Goal: Information Seeking & Learning: Learn about a topic

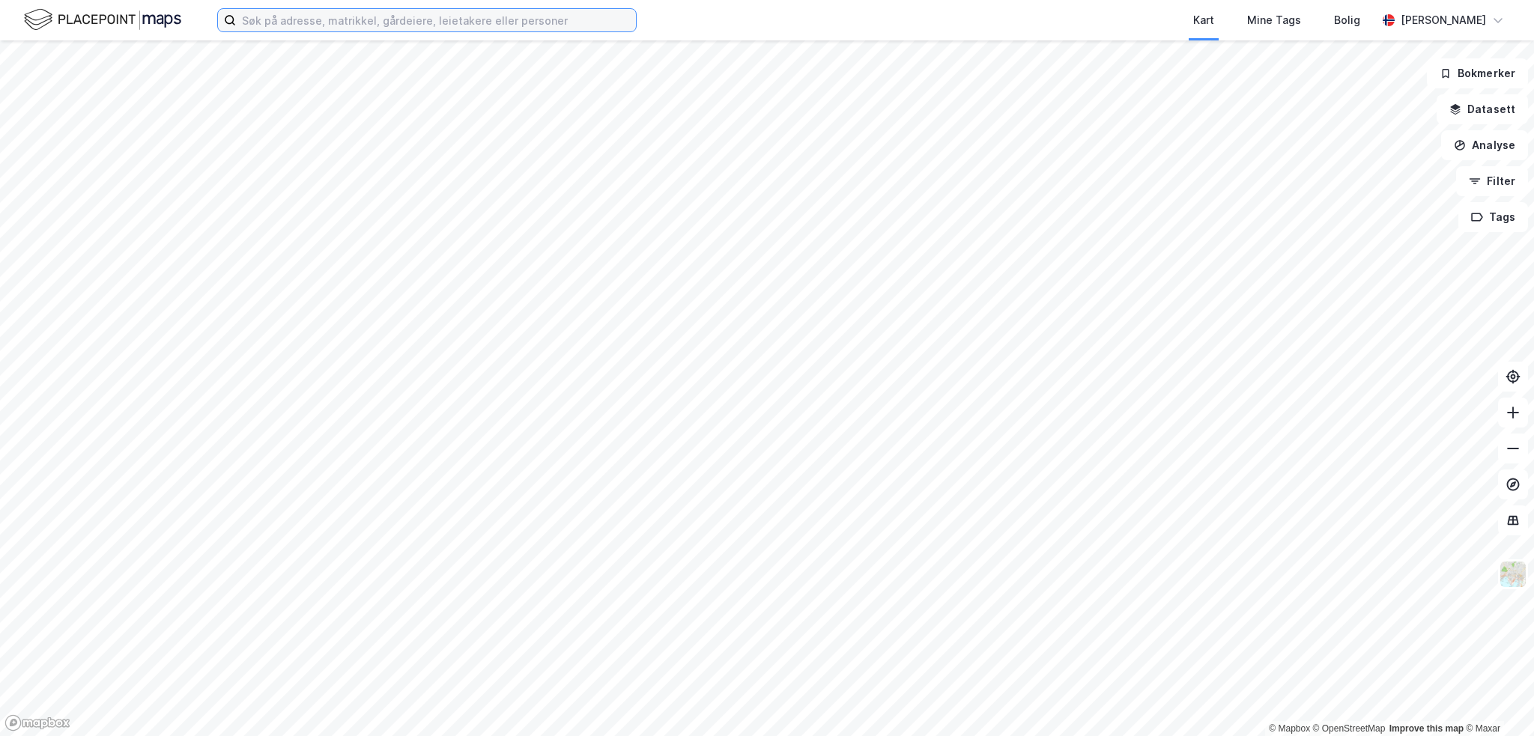
click at [299, 17] on input at bounding box center [436, 20] width 400 height 22
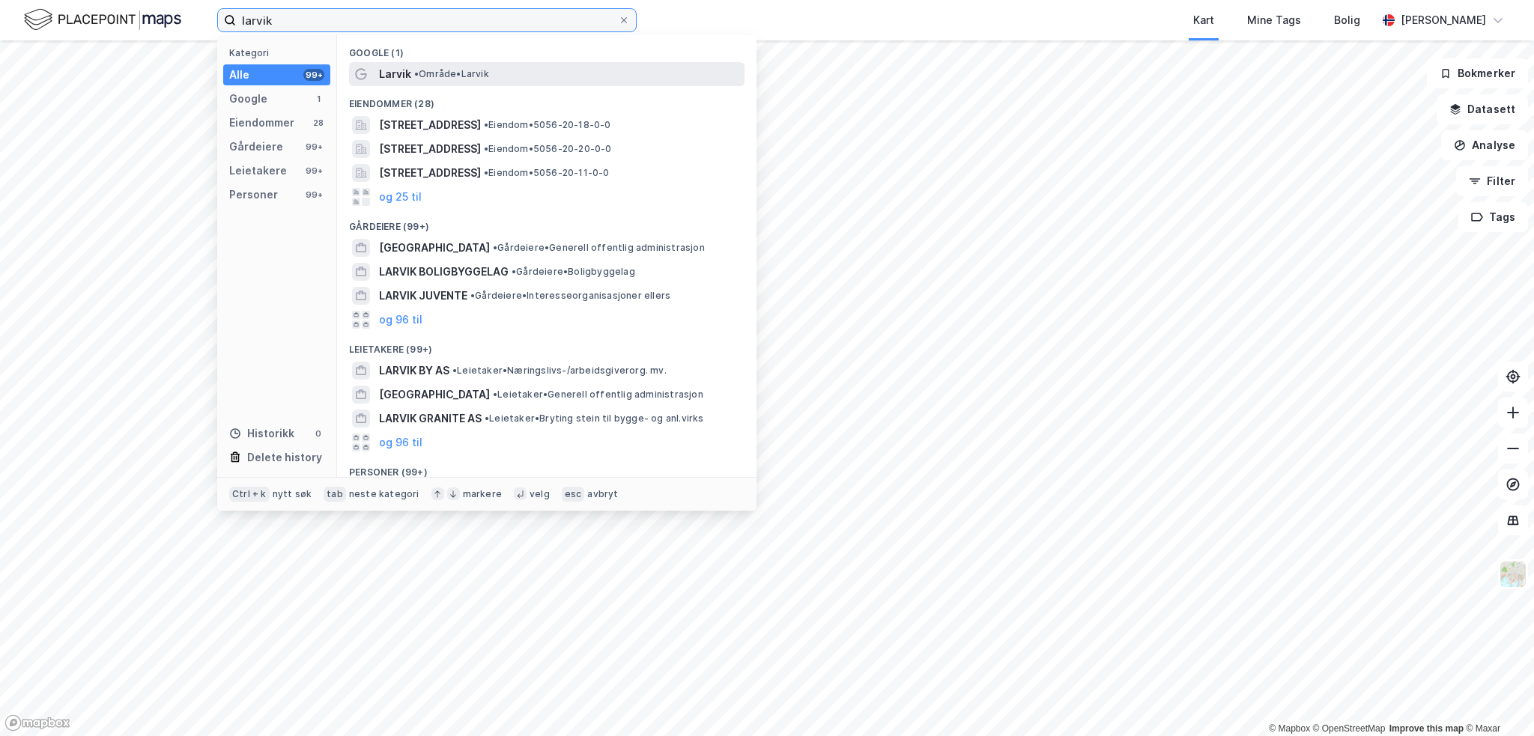
type input "larvik"
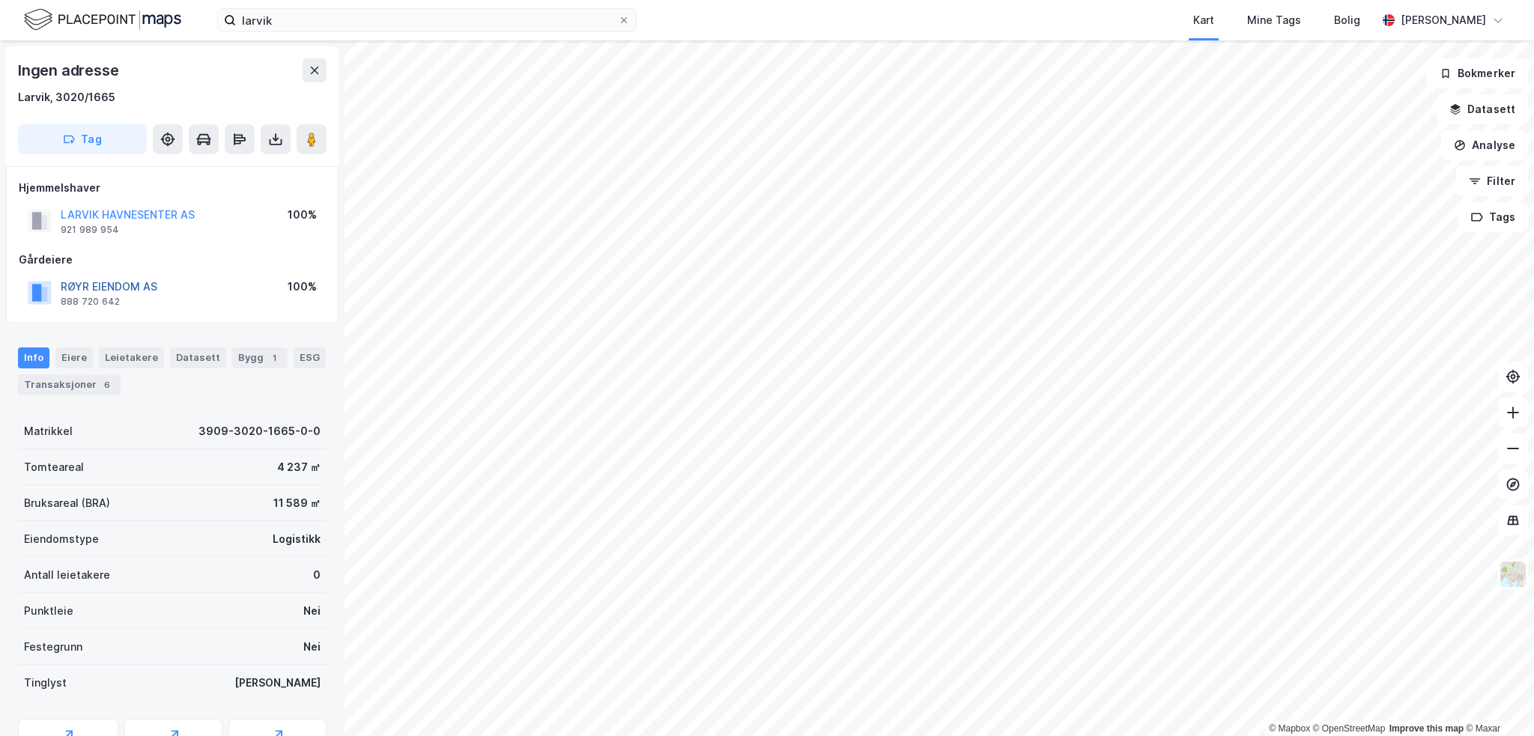
click at [0, 0] on button "RØYR EIENDOM AS" at bounding box center [0, 0] width 0 height 0
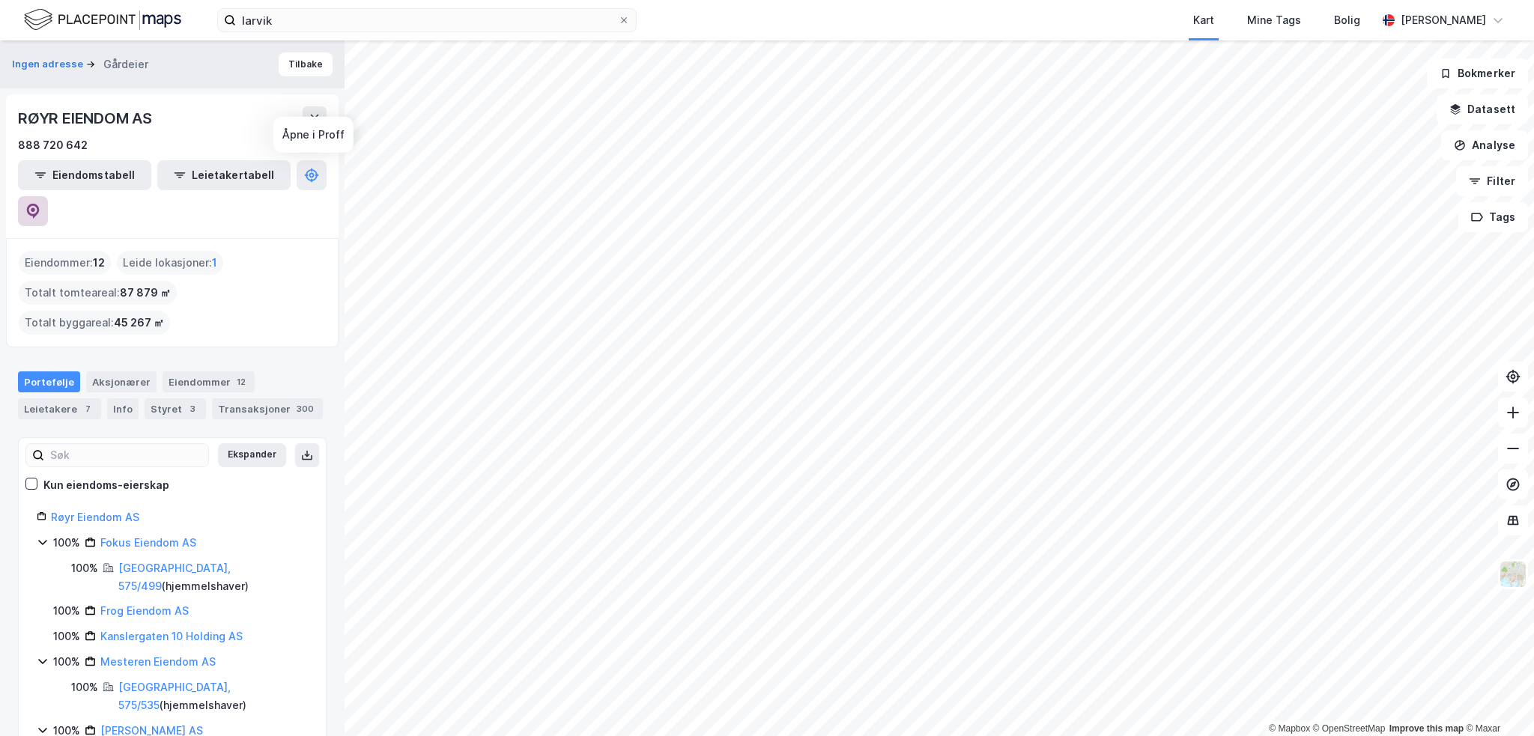
click at [40, 204] on icon at bounding box center [32, 211] width 15 height 15
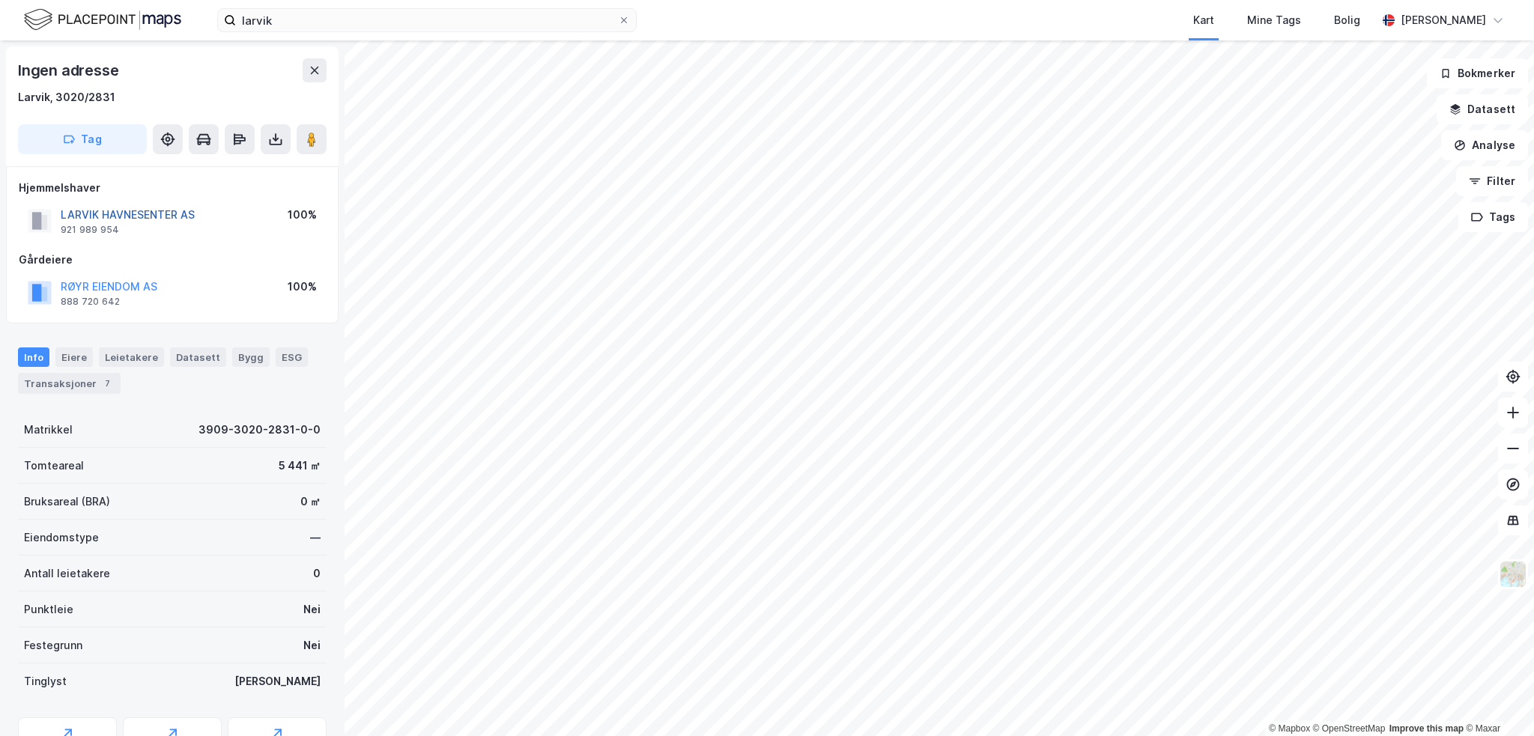
click at [0, 0] on button "LARVIK HAVNESENTER AS" at bounding box center [0, 0] width 0 height 0
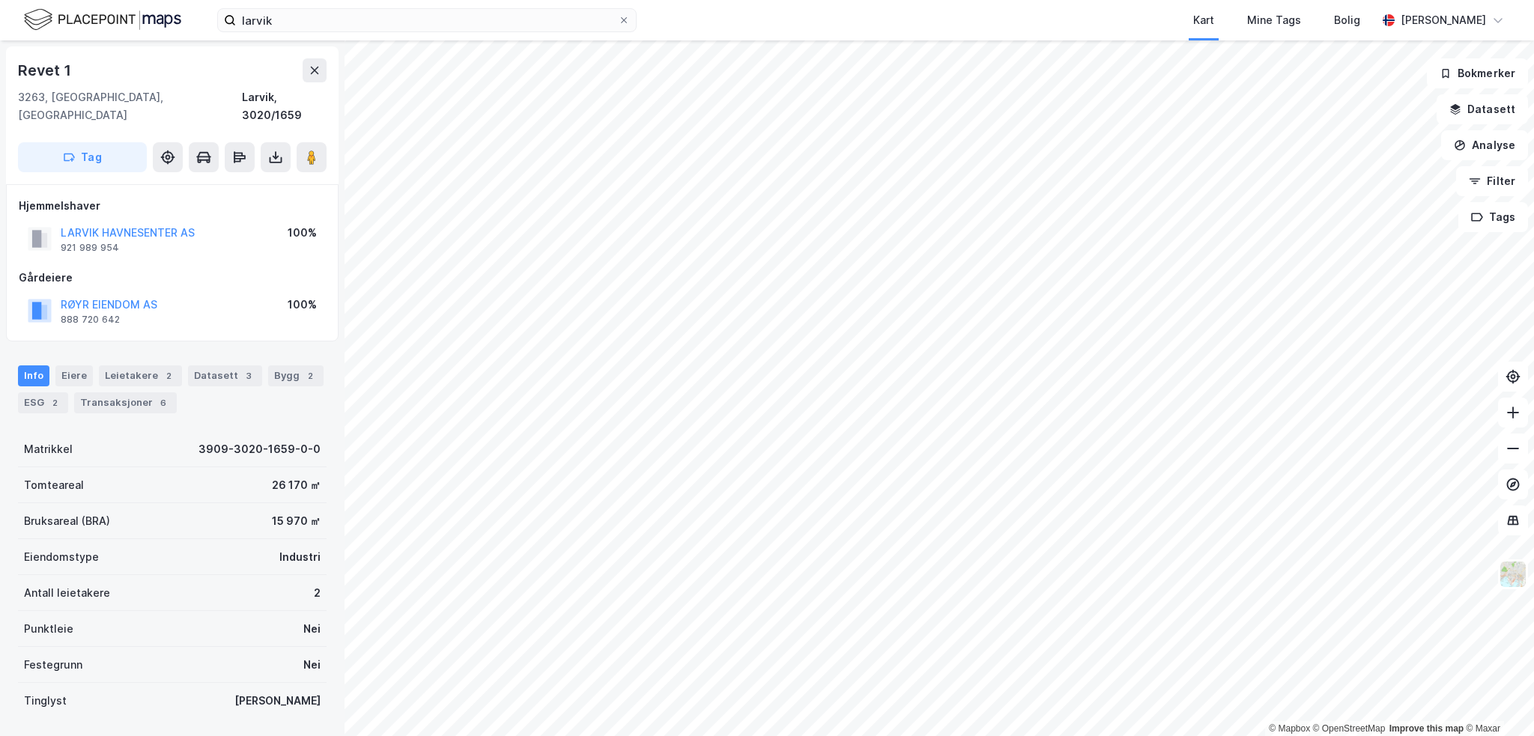
scroll to position [1, 0]
click at [0, 0] on button "LARVIK HAVNESENTER AS" at bounding box center [0, 0] width 0 height 0
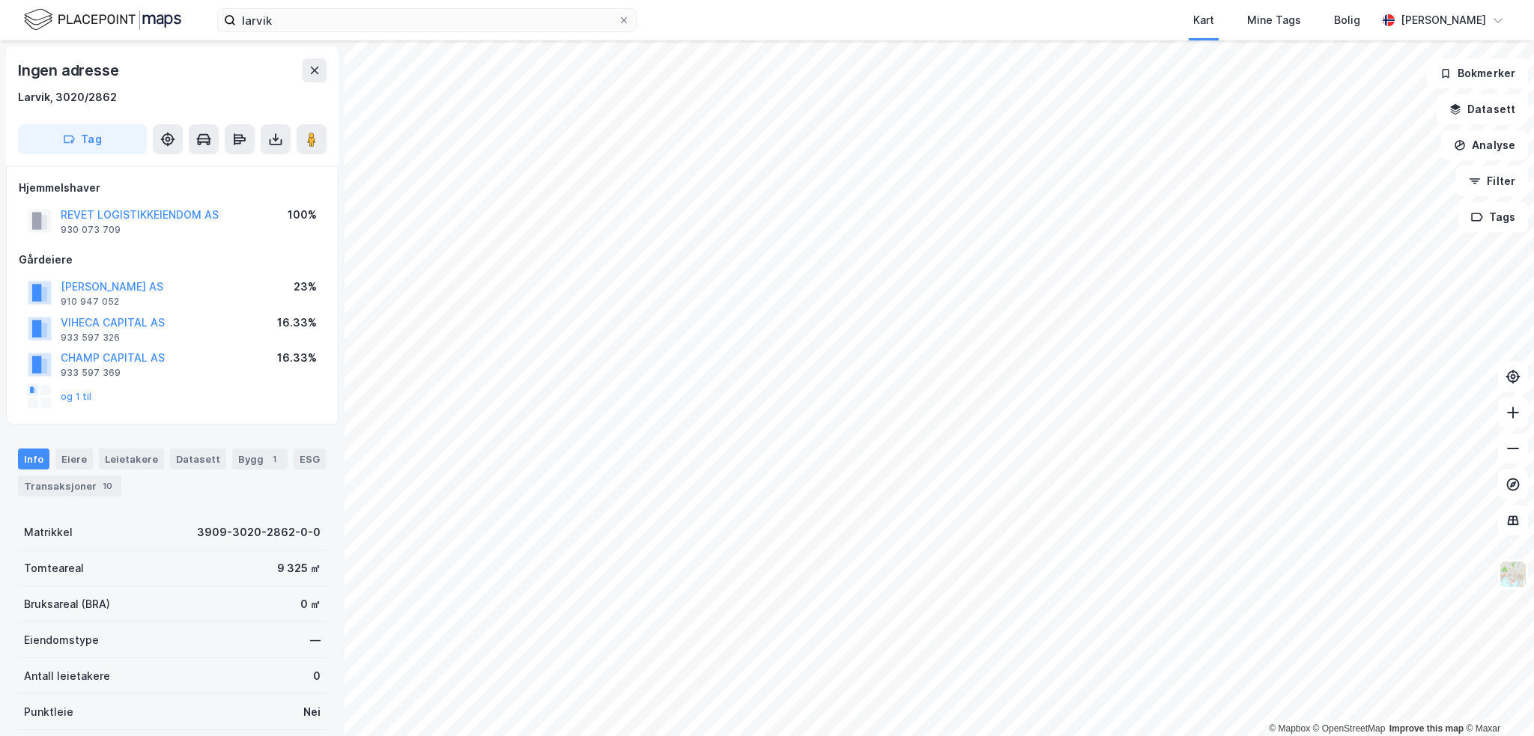
scroll to position [1, 0]
click at [0, 0] on button "REVET LOGISTIKKEIENDOM AS" at bounding box center [0, 0] width 0 height 0
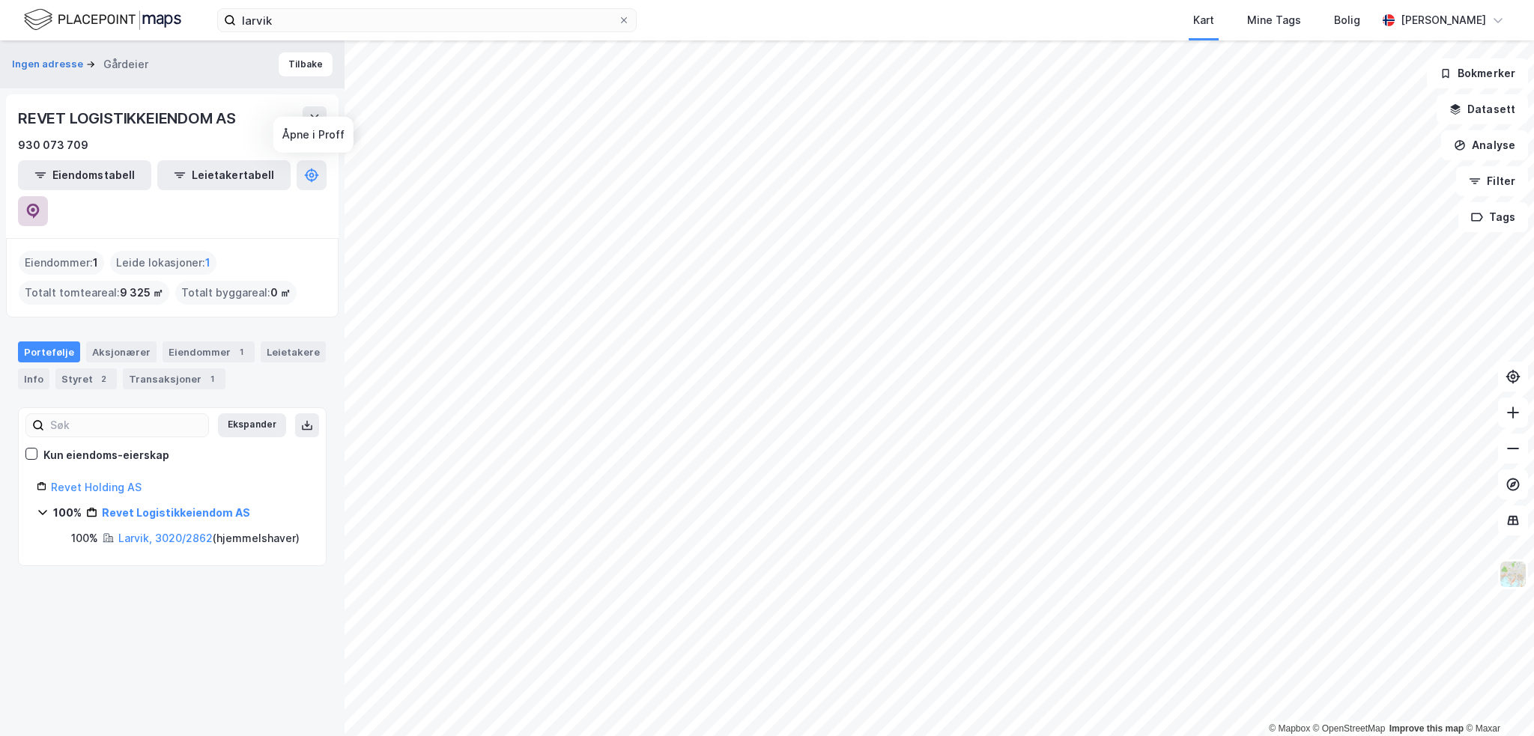
click at [48, 196] on button at bounding box center [33, 211] width 30 height 30
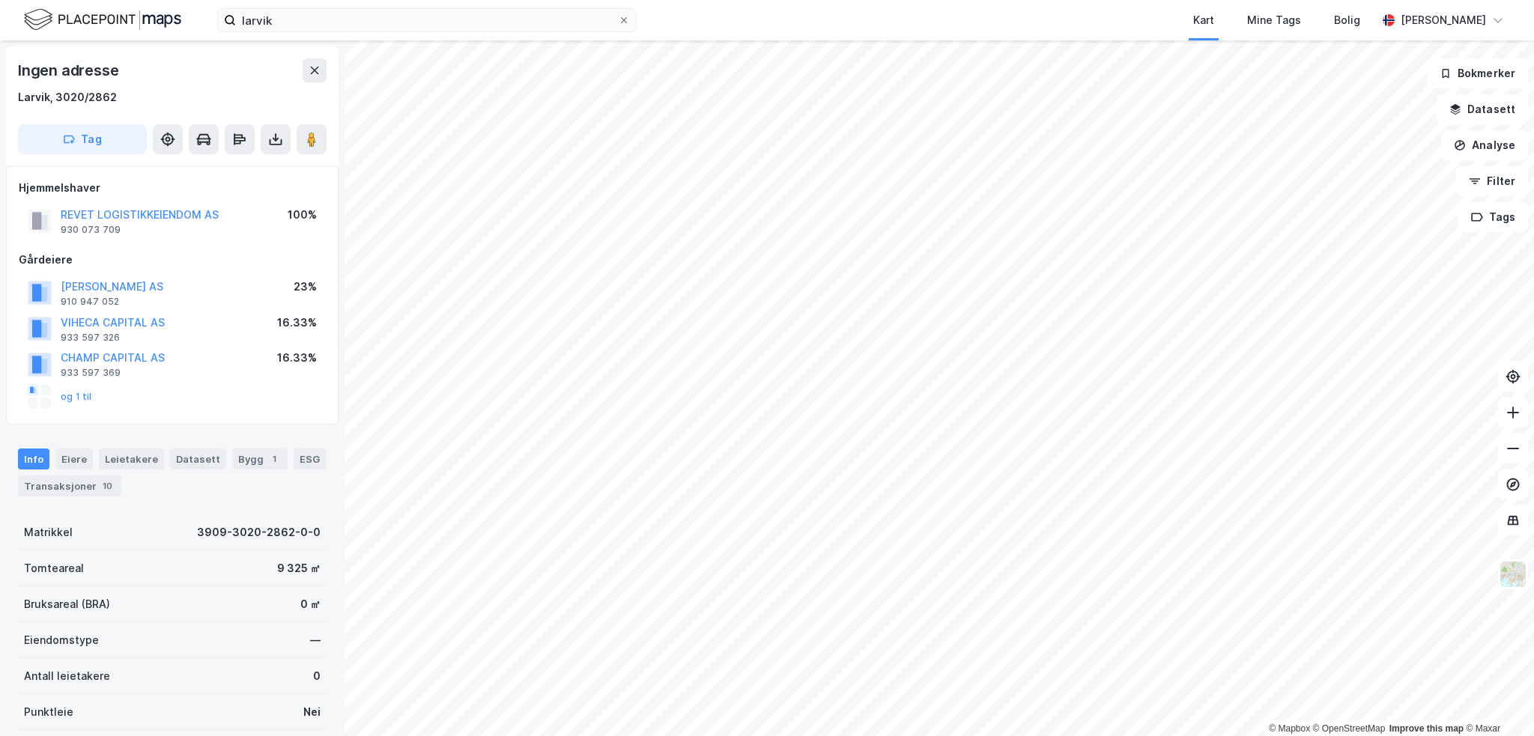
scroll to position [1, 0]
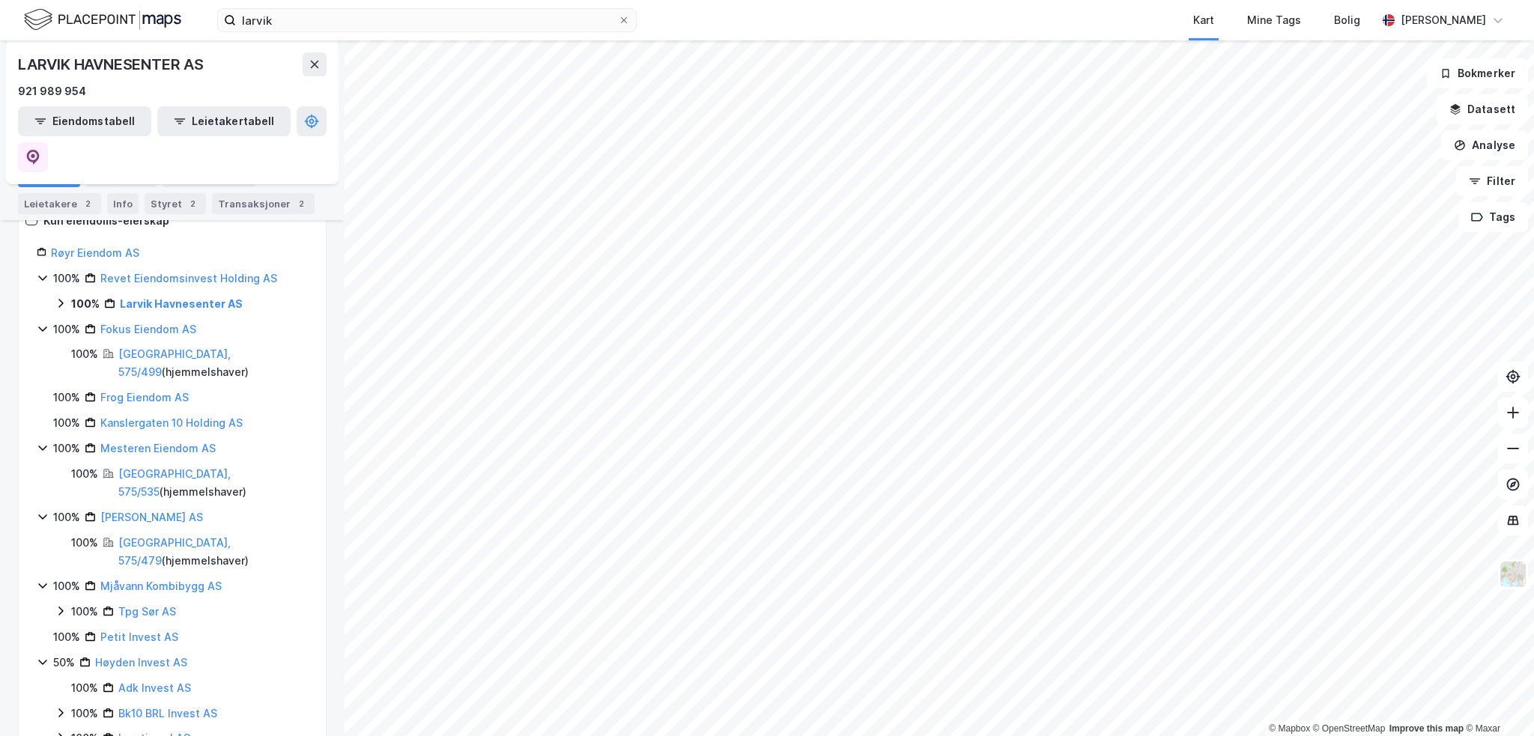
scroll to position [297, 0]
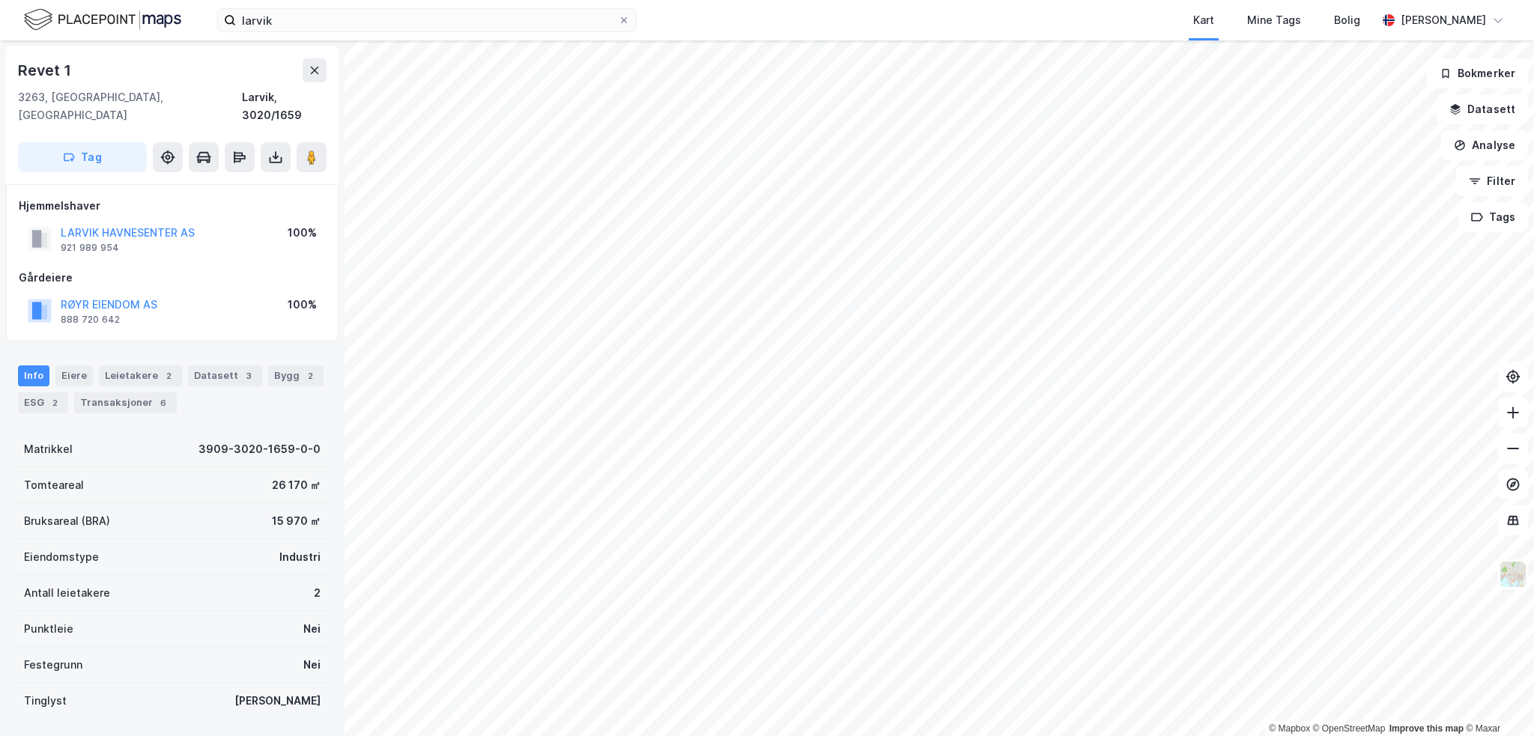
scroll to position [1, 0]
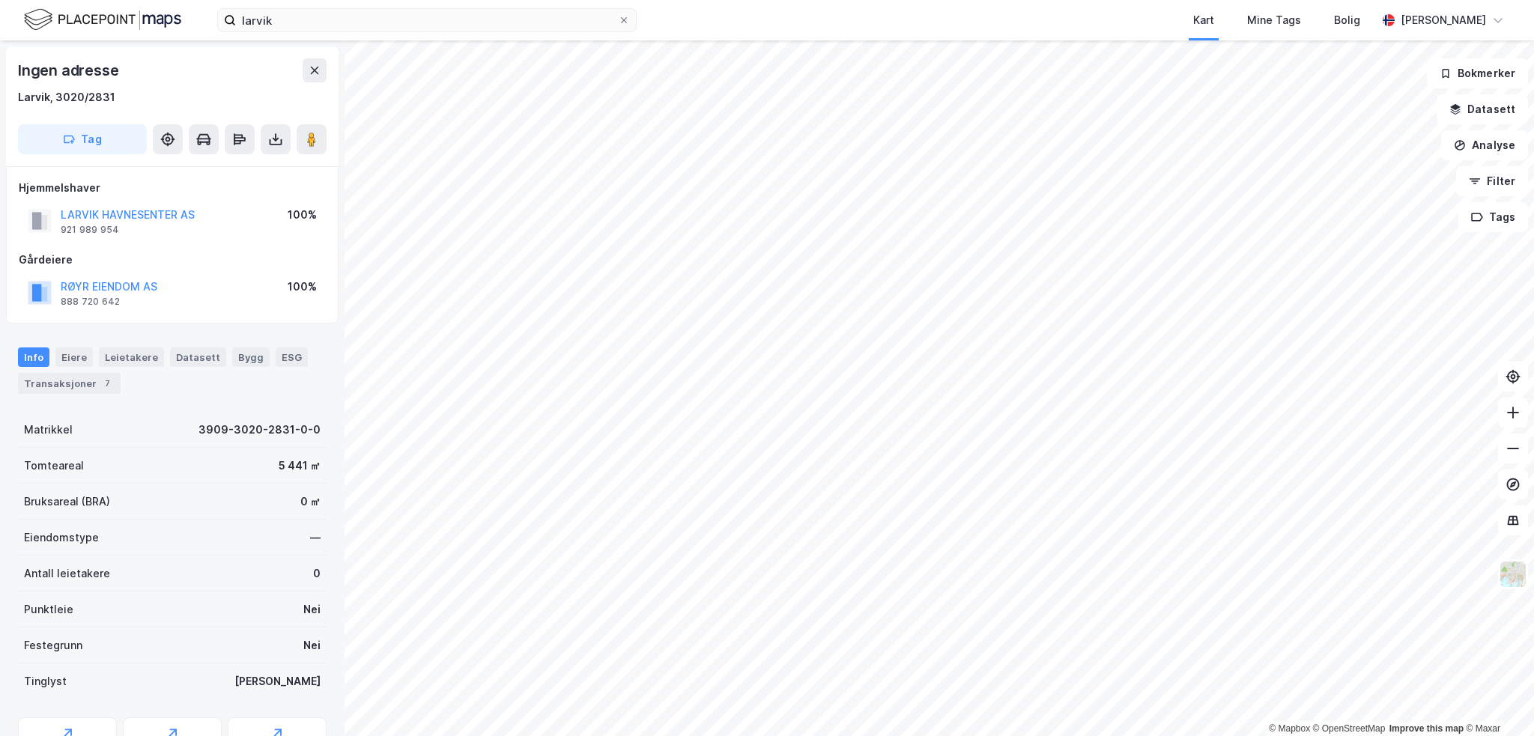
scroll to position [1, 0]
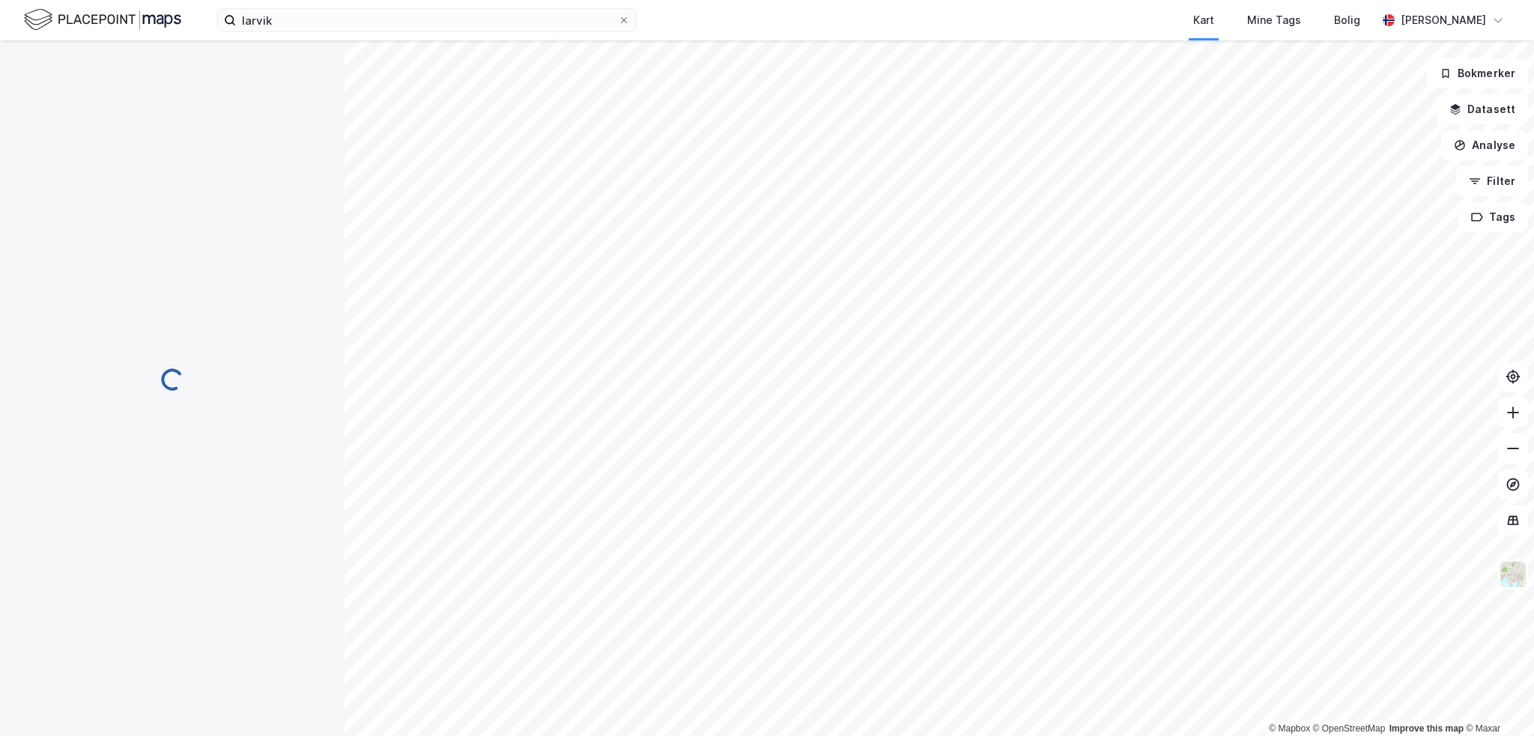
scroll to position [1, 0]
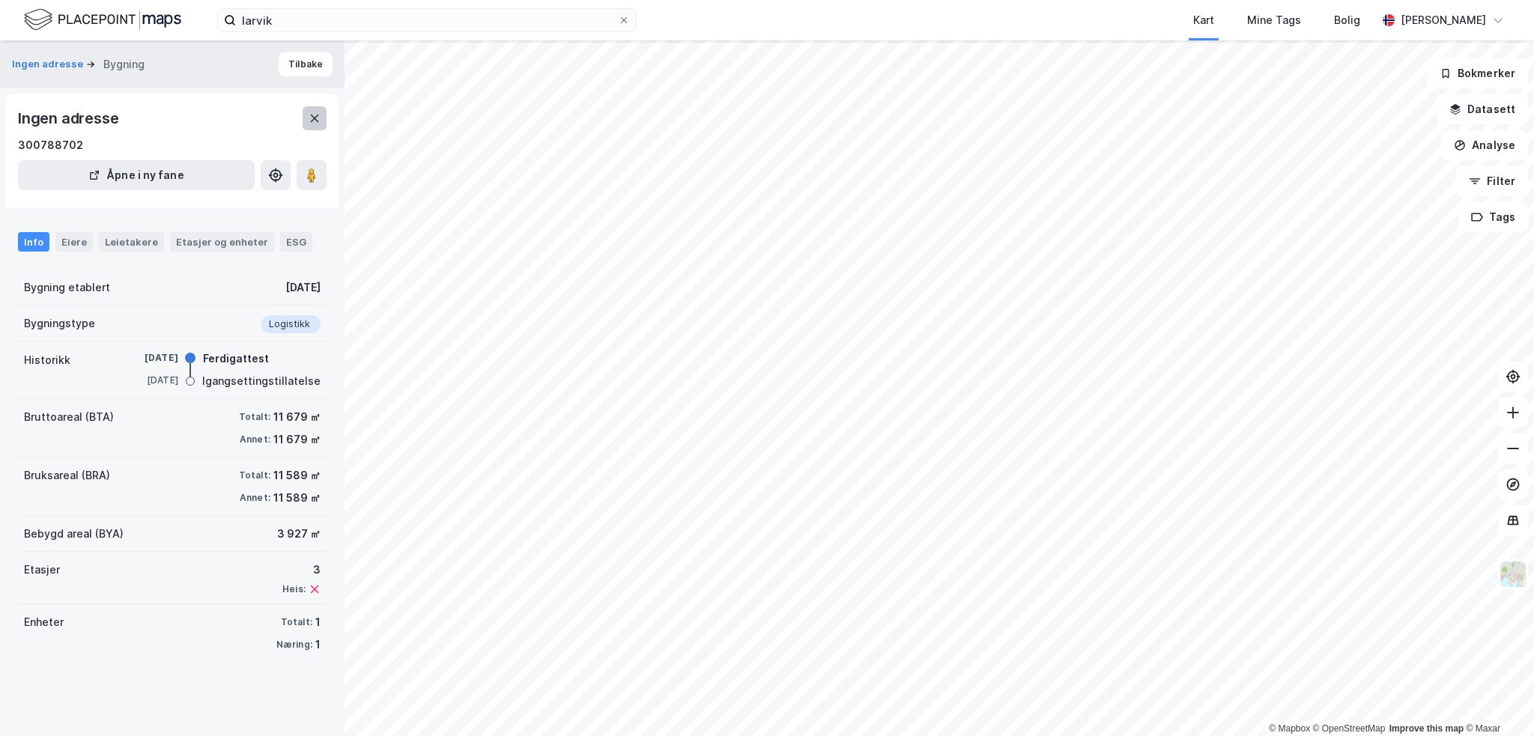
click at [312, 110] on button at bounding box center [315, 118] width 24 height 24
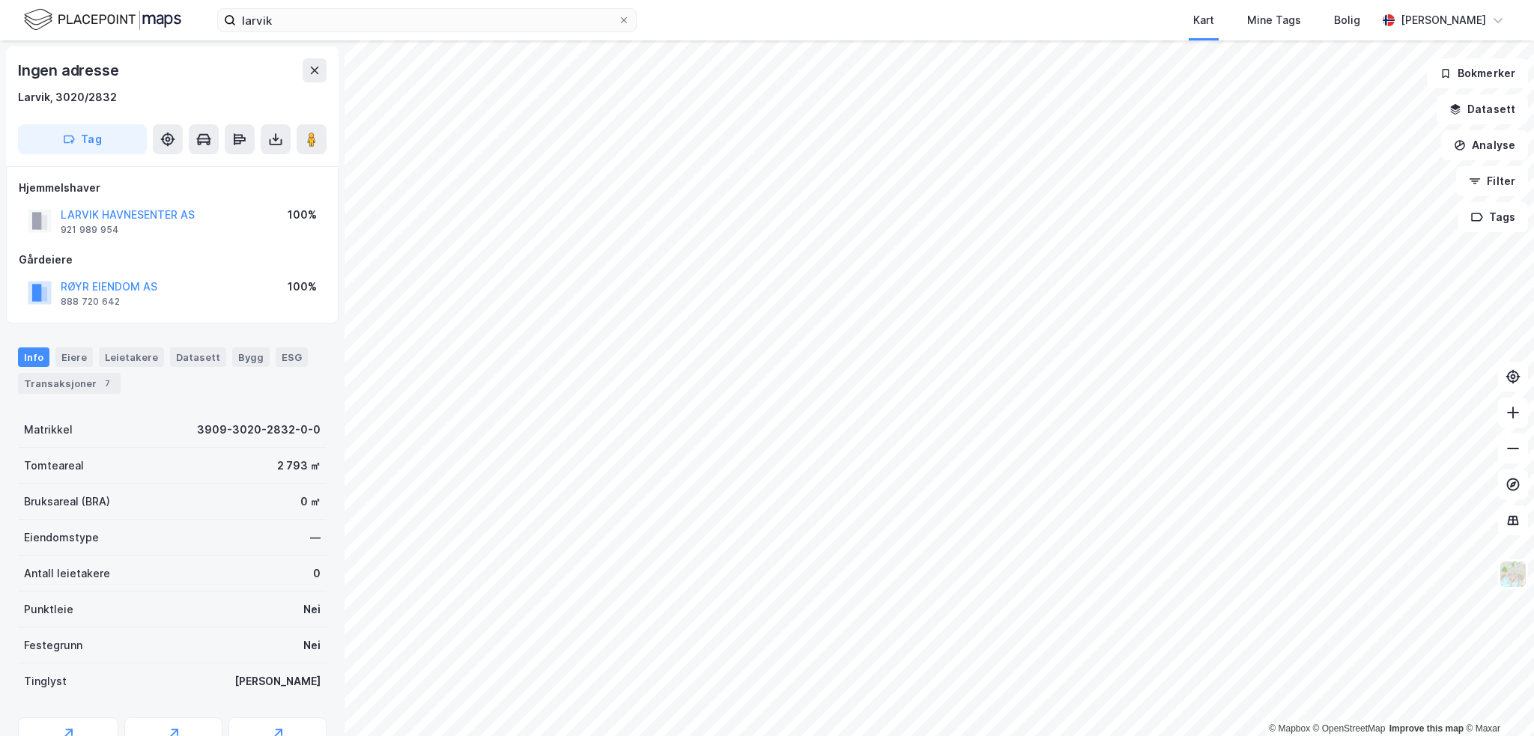
scroll to position [1, 0]
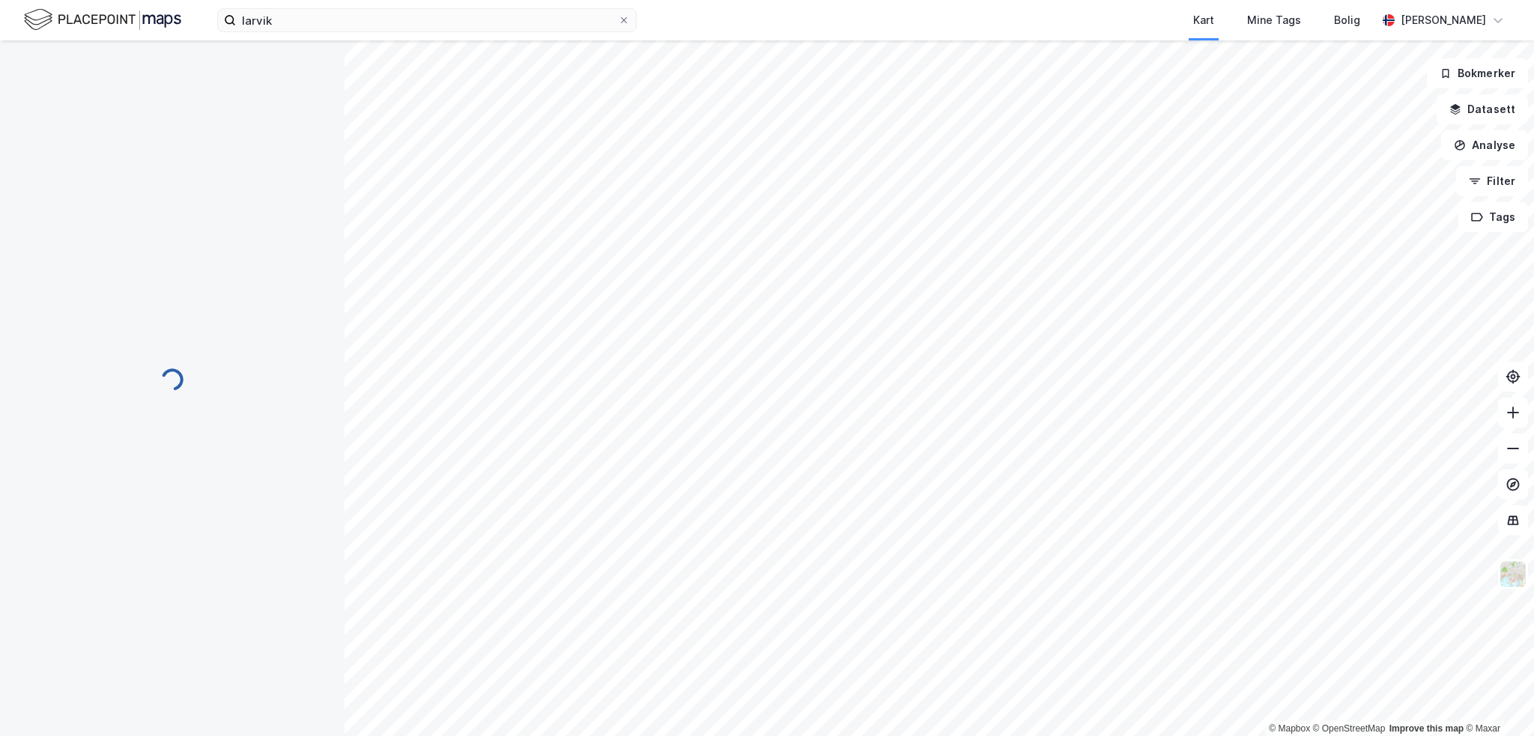
scroll to position [1, 0]
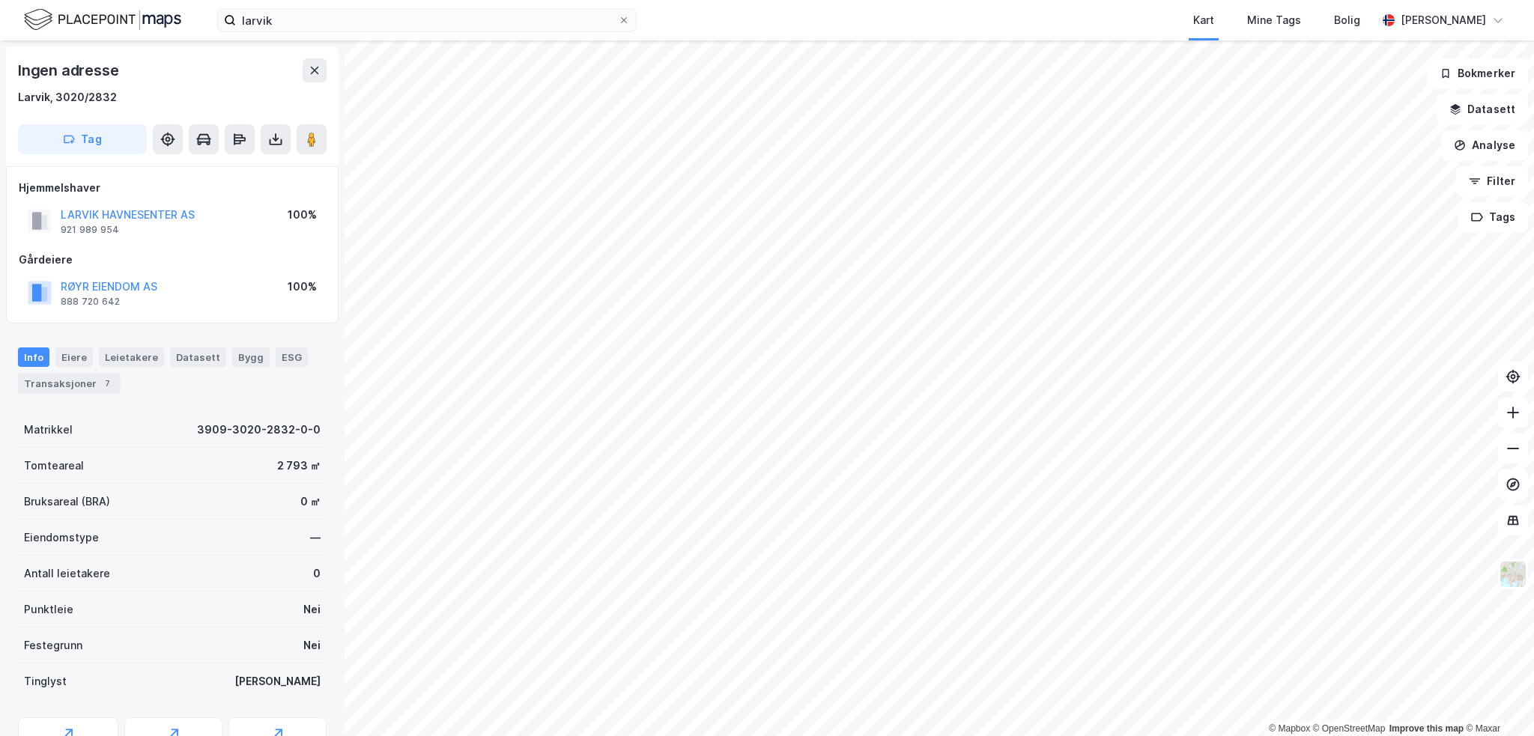
scroll to position [1, 0]
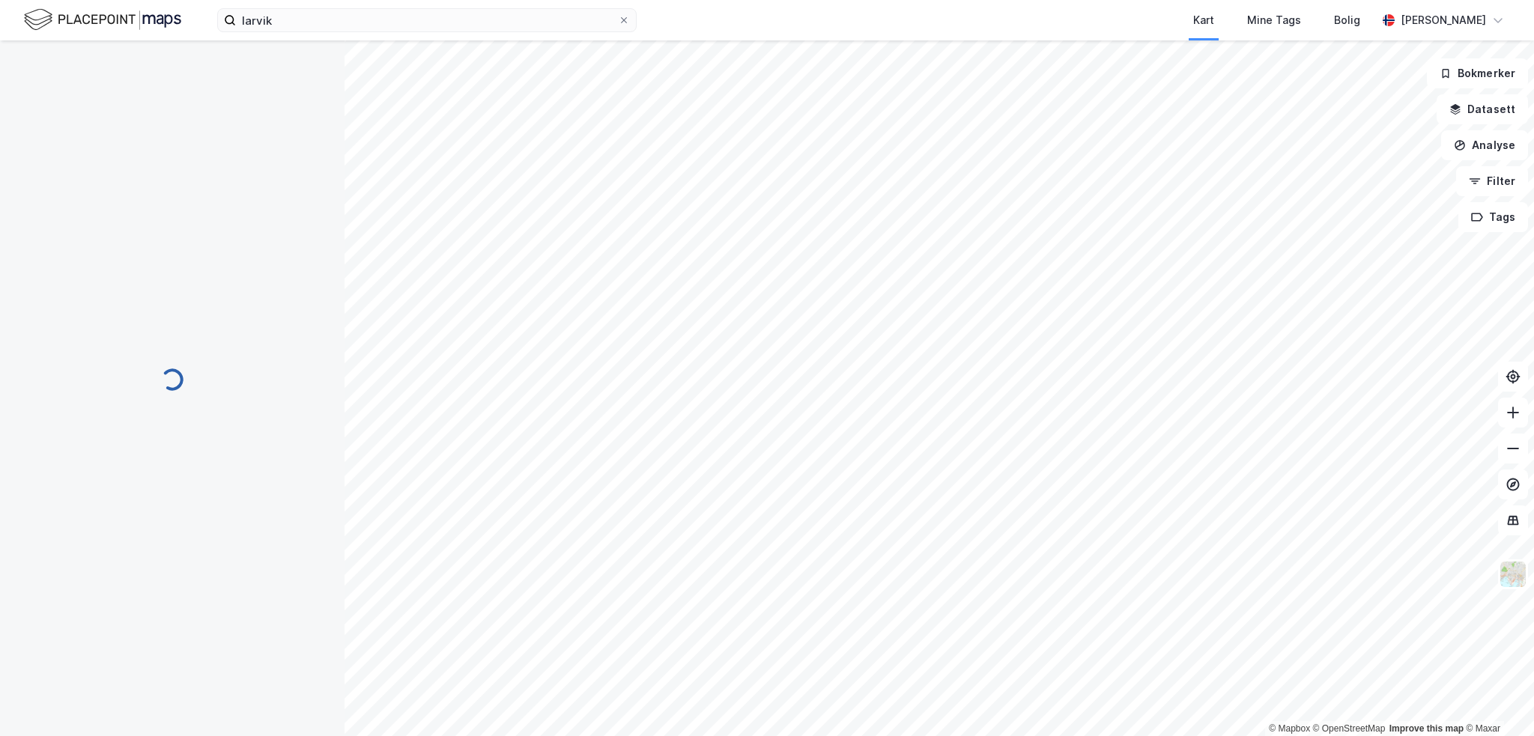
scroll to position [1, 0]
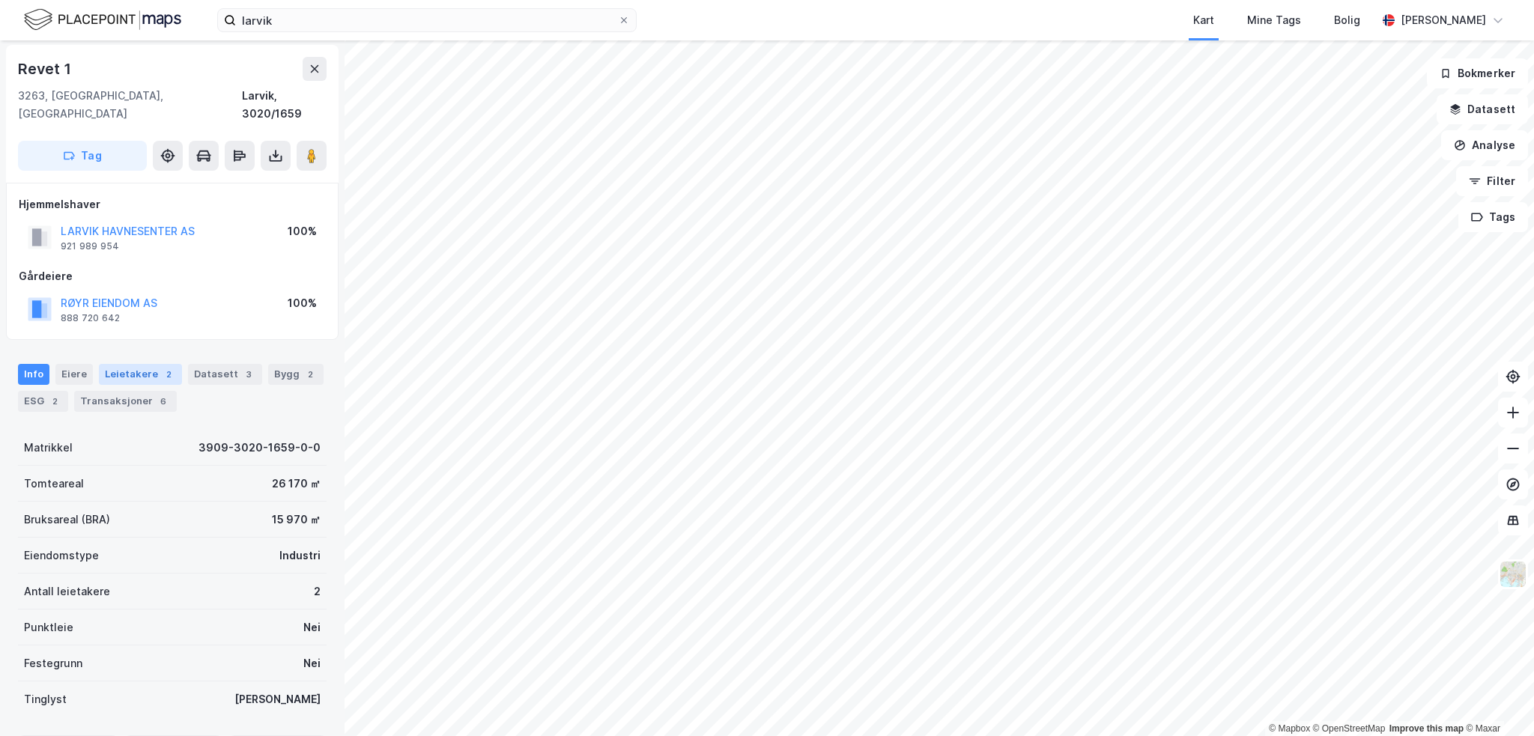
click at [117, 364] on div "Leietakere 2" at bounding box center [140, 374] width 83 height 21
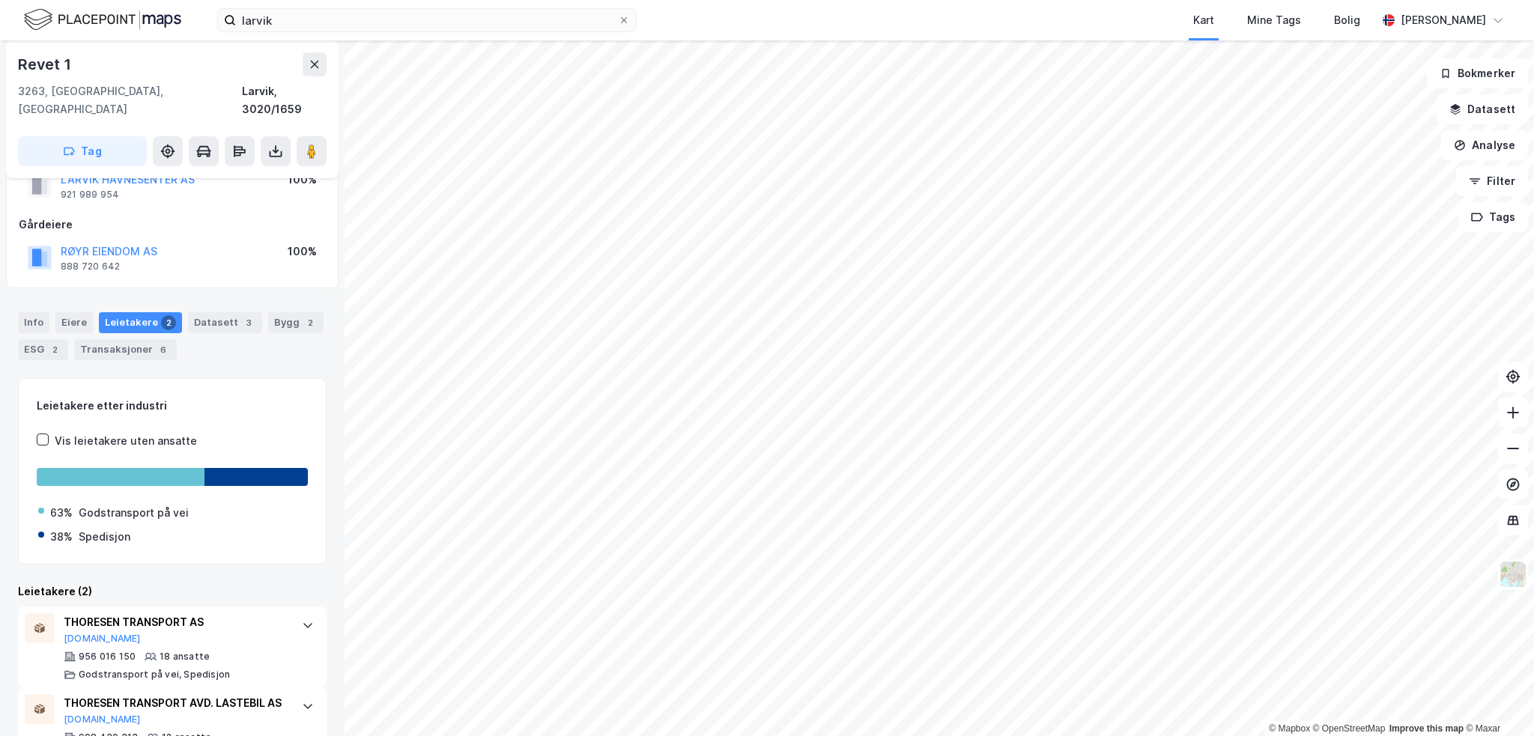
scroll to position [102, 0]
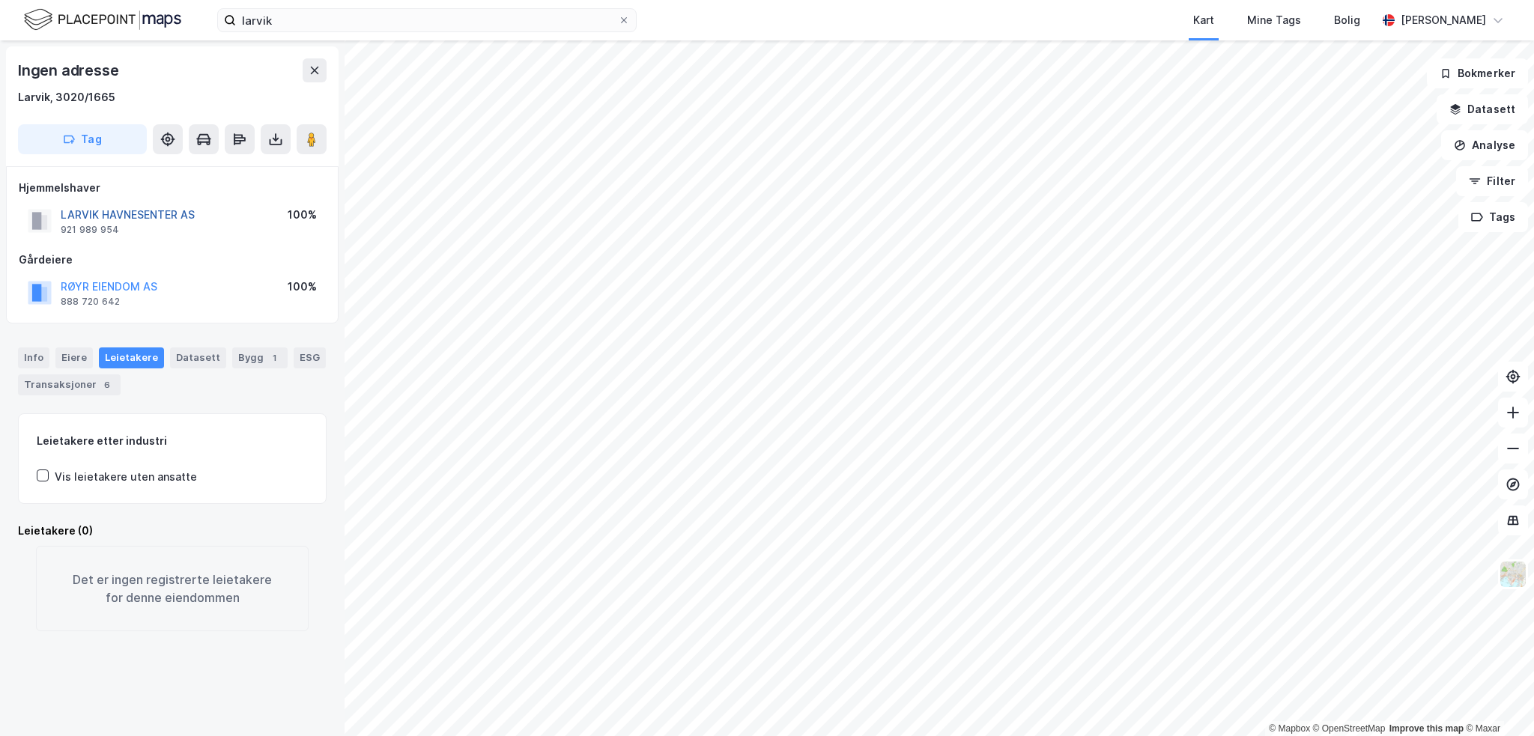
click at [0, 0] on button "LARVIK HAVNESENTER AS" at bounding box center [0, 0] width 0 height 0
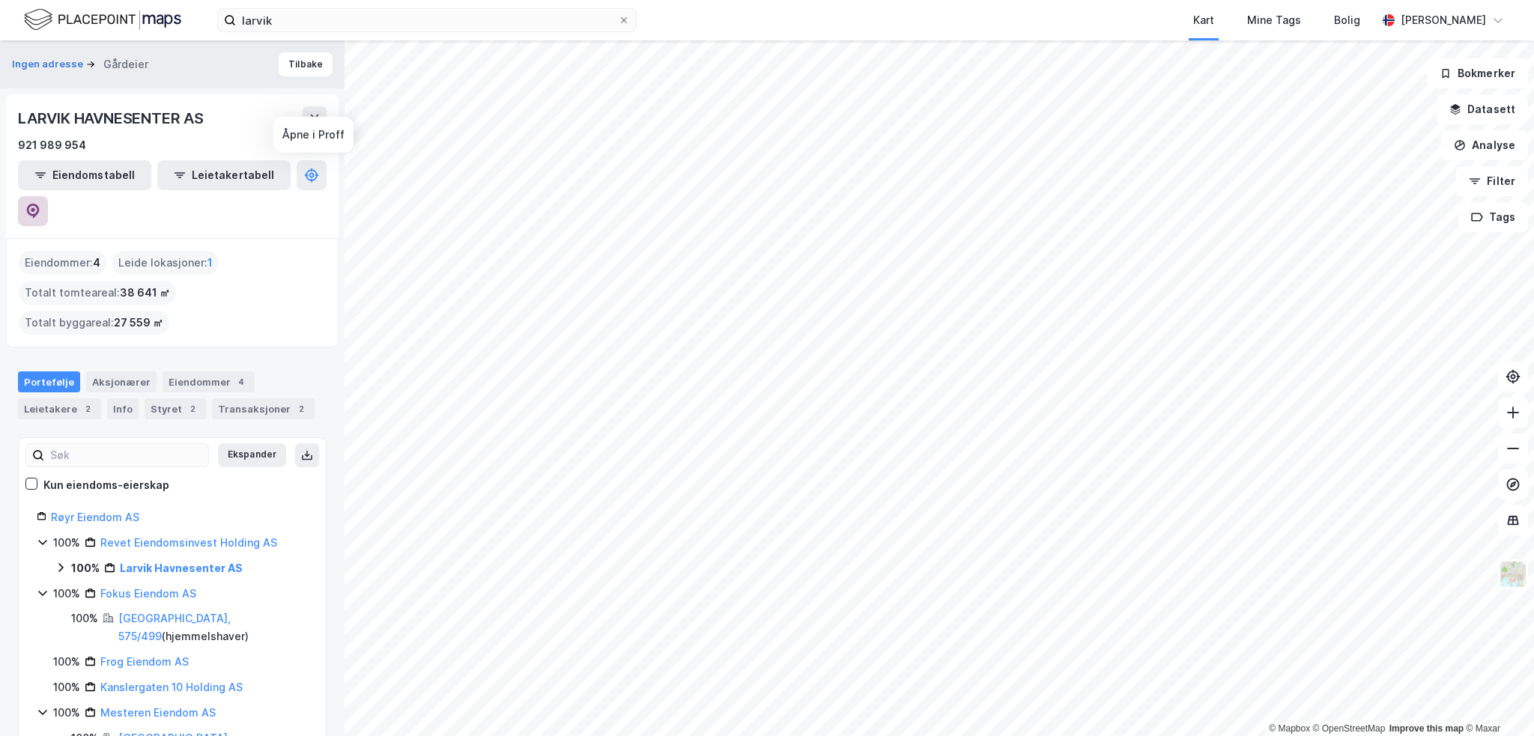
click at [40, 204] on icon at bounding box center [32, 211] width 15 height 15
click at [150, 562] on link "Larvik Havnesenter AS" at bounding box center [181, 568] width 123 height 13
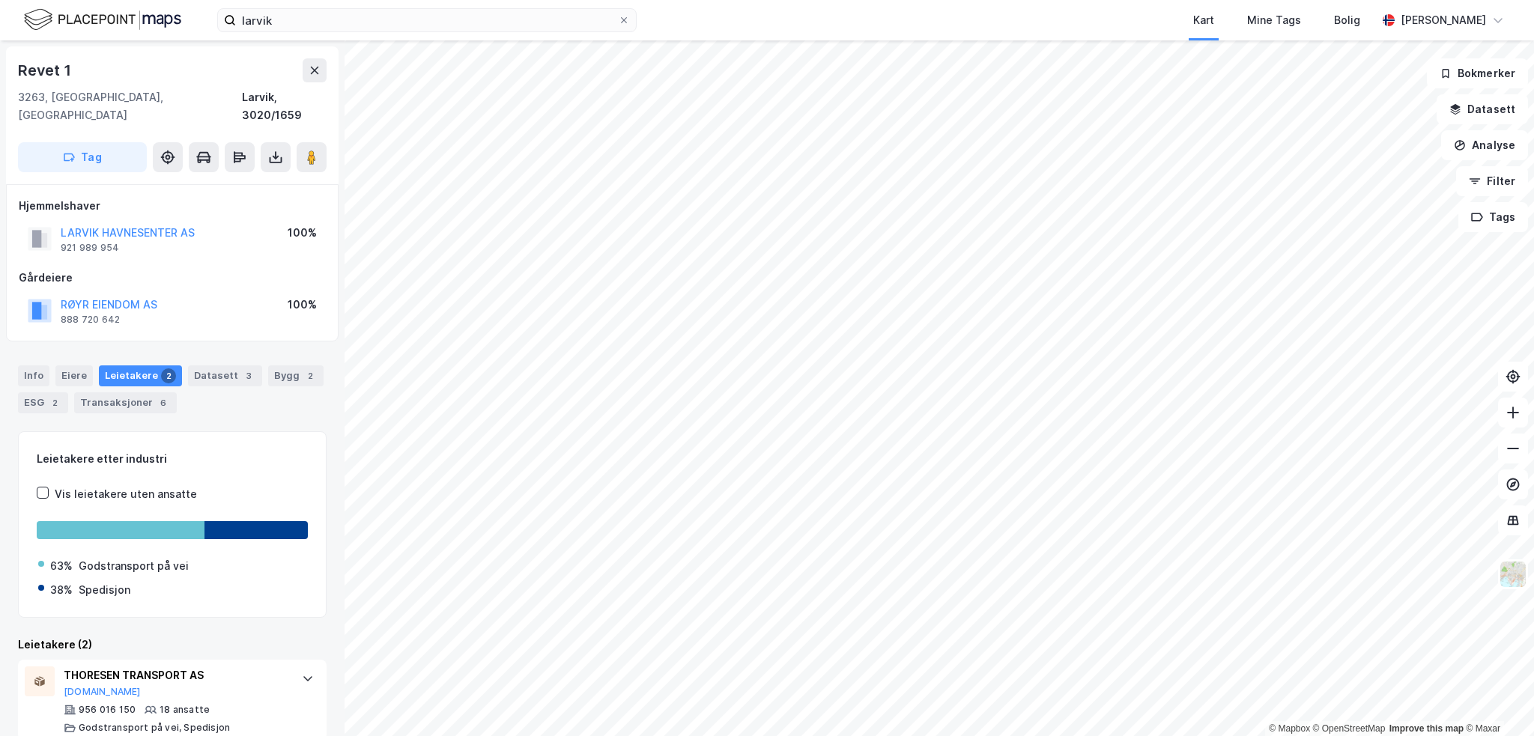
click at [131, 372] on div "Info [PERSON_NAME] 2 Datasett 3 Bygg 2 ESG 2 Transaksjoner 6" at bounding box center [172, 389] width 309 height 48
click at [130, 392] on div "Transaksjoner 6" at bounding box center [125, 402] width 103 height 21
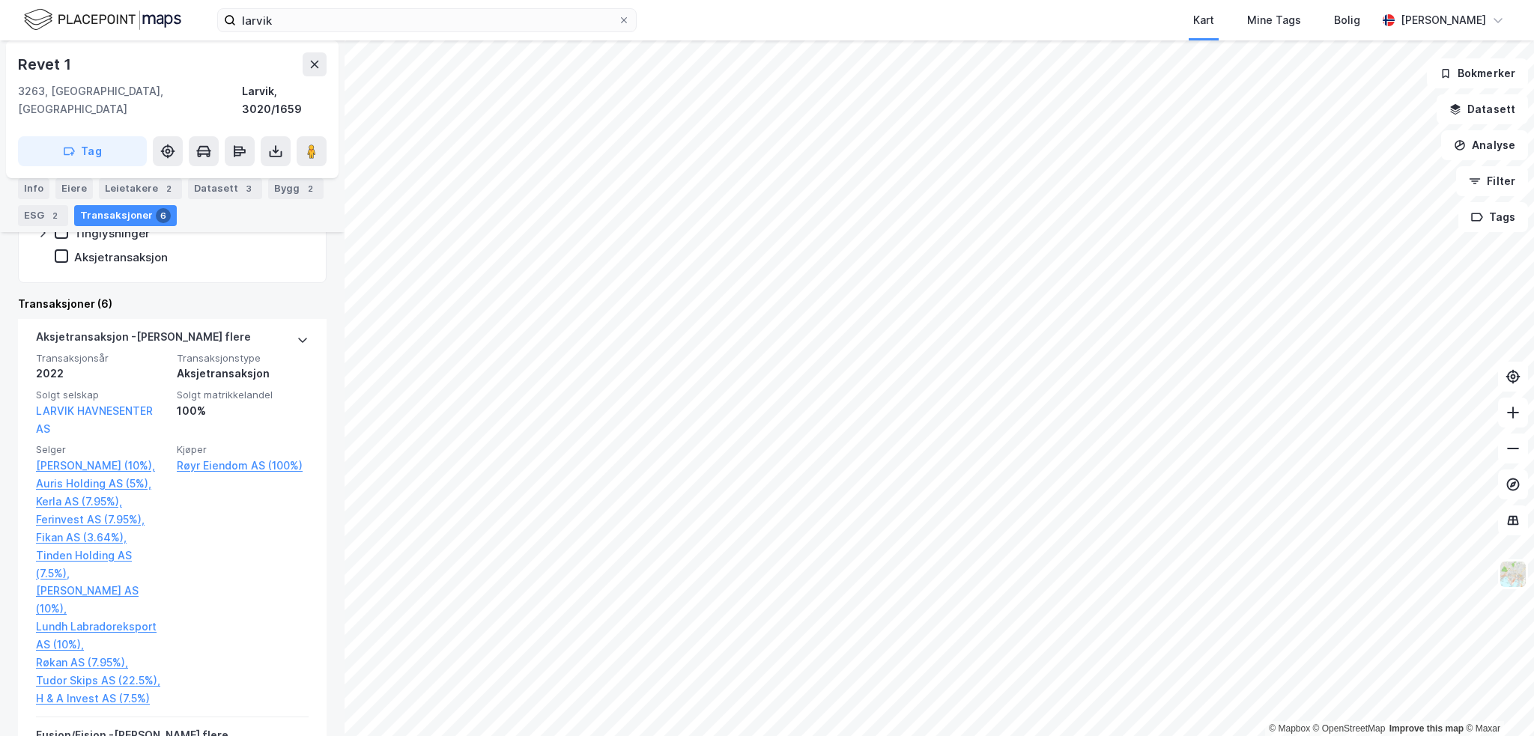
scroll to position [449, 0]
